Goal: Information Seeking & Learning: Learn about a topic

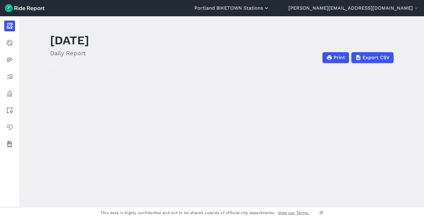
click at [269, 7] on button "Portland BIKETOWN Stations" at bounding box center [231, 8] width 75 height 7
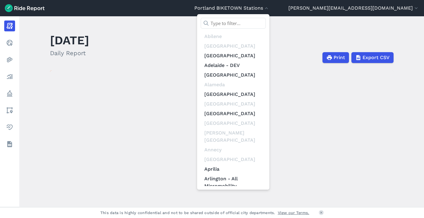
click at [266, 18] on input "text" at bounding box center [233, 23] width 65 height 11
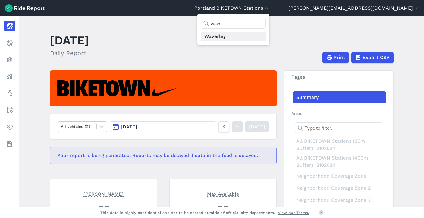
type input "waver"
click at [266, 38] on link "Waverley" at bounding box center [233, 37] width 65 height 10
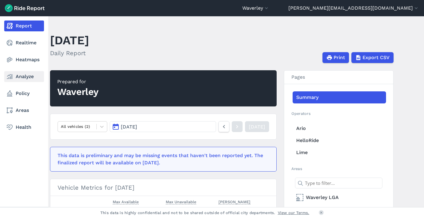
click at [23, 78] on link "Analyze" at bounding box center [24, 76] width 40 height 11
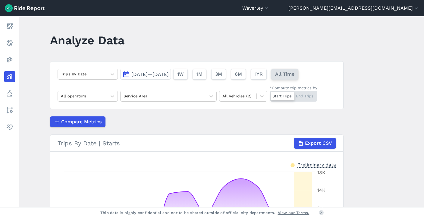
click at [294, 76] on span "All Time" at bounding box center [284, 73] width 19 height 7
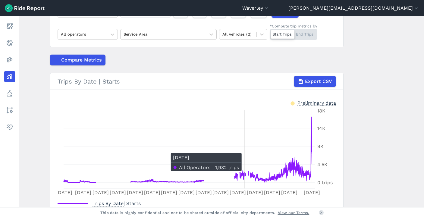
scroll to position [58, 0]
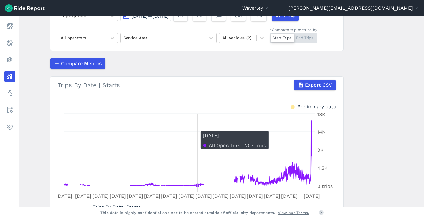
drag, startPoint x: 195, startPoint y: 123, endPoint x: 185, endPoint y: 101, distance: 24.8
click at [193, 119] on icon "[DATE] Jan [DATE] [DATE] [DATE] [DATE] [DATE] [DATE] [DATE] [DATE] [DATE] [DATE…" at bounding box center [197, 155] width 278 height 90
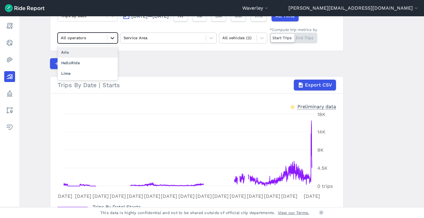
click at [110, 41] on div at bounding box center [112, 38] width 10 height 10
click at [100, 54] on div "Ario" at bounding box center [88, 52] width 60 height 11
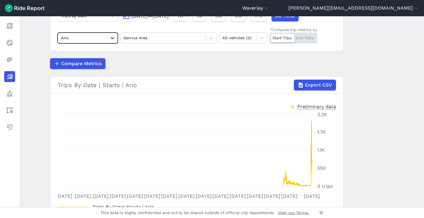
click at [113, 37] on icon at bounding box center [112, 38] width 6 height 6
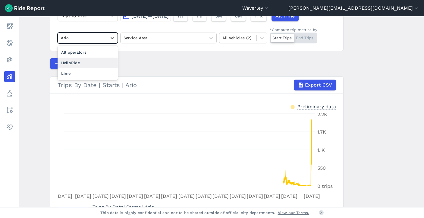
click at [103, 61] on div "HelloRide" at bounding box center [88, 63] width 60 height 11
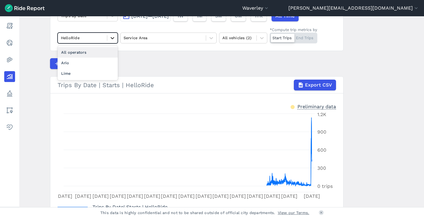
click at [113, 39] on icon at bounding box center [112, 38] width 6 height 6
click at [101, 70] on div "Lime" at bounding box center [88, 73] width 60 height 11
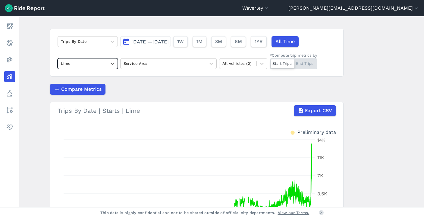
scroll to position [18, 0]
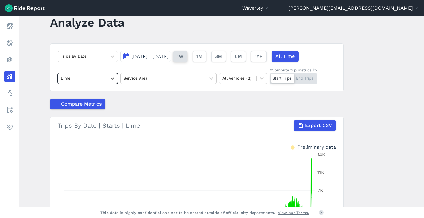
click at [183, 57] on span "1W" at bounding box center [180, 56] width 7 height 7
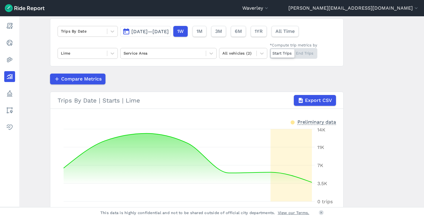
scroll to position [42, 0]
click at [206, 31] on button "1M" at bounding box center [199, 31] width 14 height 11
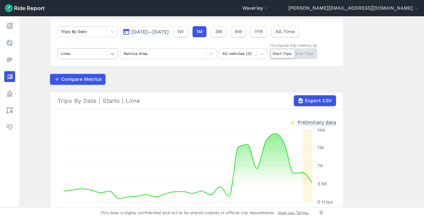
click at [109, 53] on icon at bounding box center [112, 54] width 6 height 6
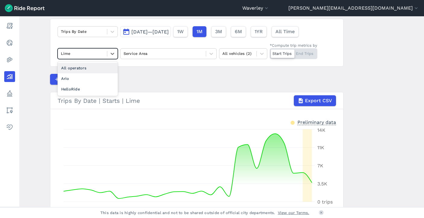
click at [104, 65] on div "All operators" at bounding box center [88, 68] width 60 height 11
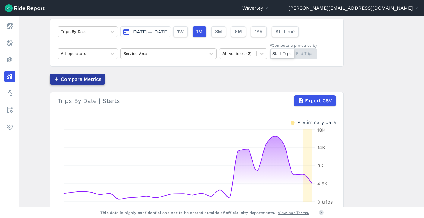
click at [73, 78] on span "Compare Metrics" at bounding box center [81, 79] width 40 height 7
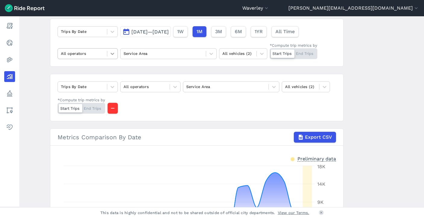
click at [110, 56] on icon at bounding box center [112, 54] width 6 height 6
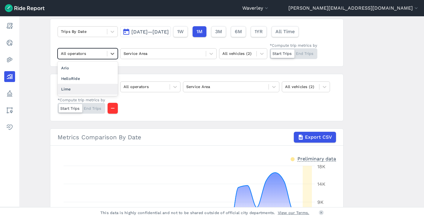
click at [97, 88] on div "Lime" at bounding box center [88, 89] width 60 height 11
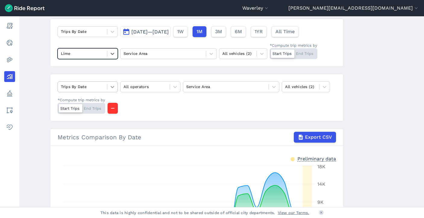
click at [109, 88] on icon at bounding box center [112, 87] width 6 height 6
click at [114, 82] on div at bounding box center [112, 87] width 10 height 10
click at [133, 86] on div at bounding box center [144, 86] width 43 height 7
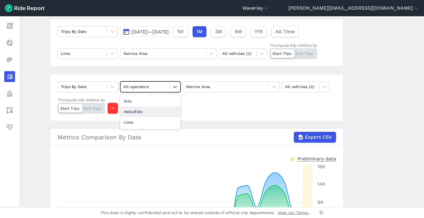
click at [133, 110] on div "HelloRide" at bounding box center [150, 111] width 60 height 11
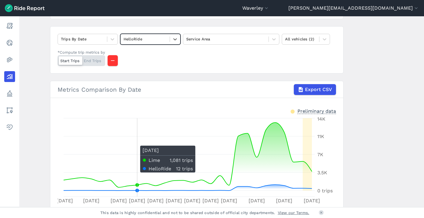
scroll to position [89, 0]
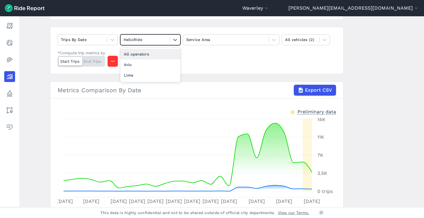
click at [149, 36] on div at bounding box center [144, 39] width 43 height 7
click at [142, 64] on div "Ario" at bounding box center [150, 64] width 60 height 11
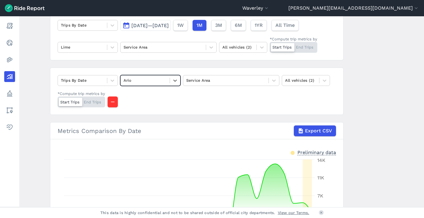
scroll to position [42, 0]
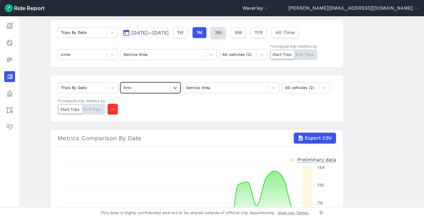
click at [222, 35] on span "3M" at bounding box center [218, 32] width 7 height 7
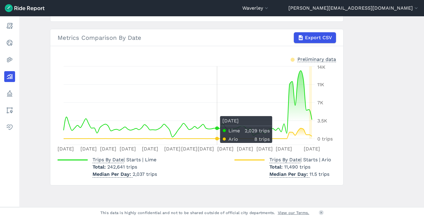
scroll to position [139, 0]
